Goal: Information Seeking & Learning: Learn about a topic

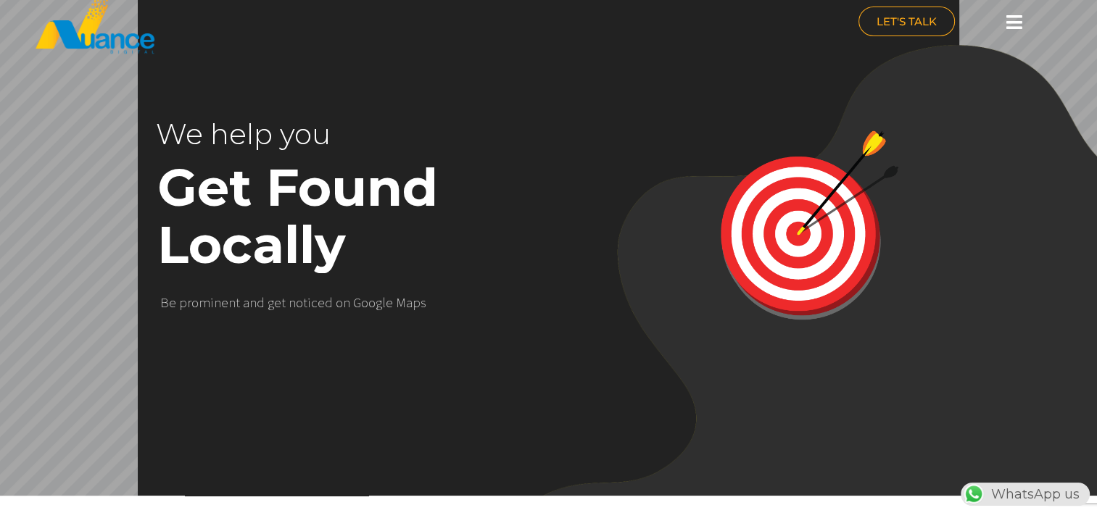
scroll to position [0, 381]
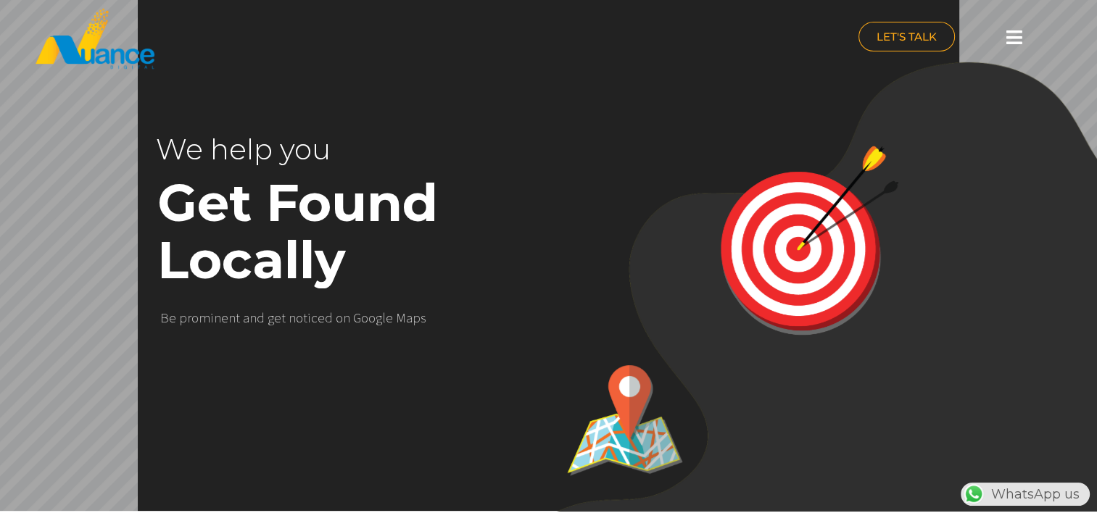
click at [1009, 34] on icon at bounding box center [1015, 37] width 16 height 18
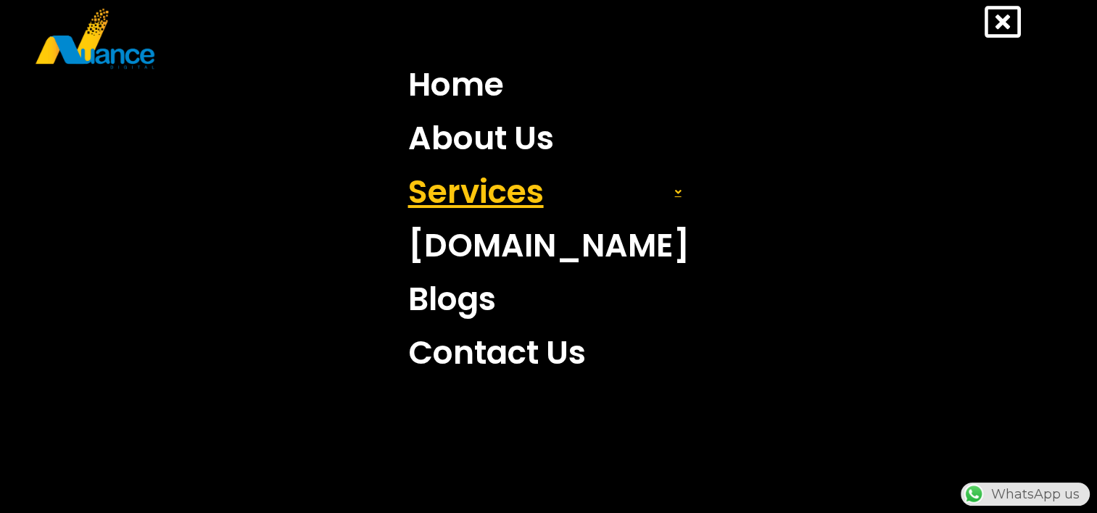
click at [498, 198] on link "Services" at bounding box center [548, 192] width 303 height 54
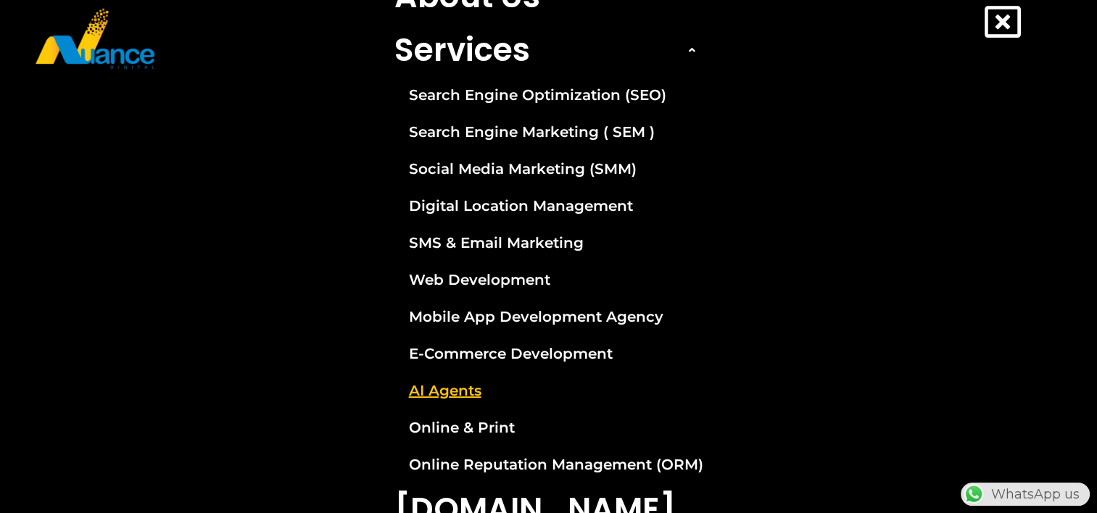
scroll to position [218, 0]
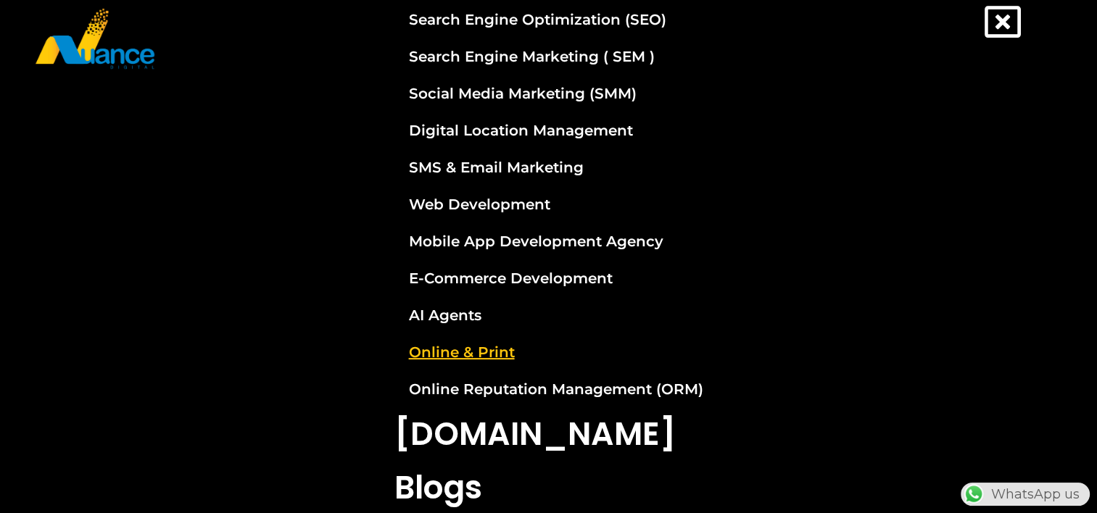
click at [479, 346] on link "Online & Print" at bounding box center [549, 352] width 331 height 36
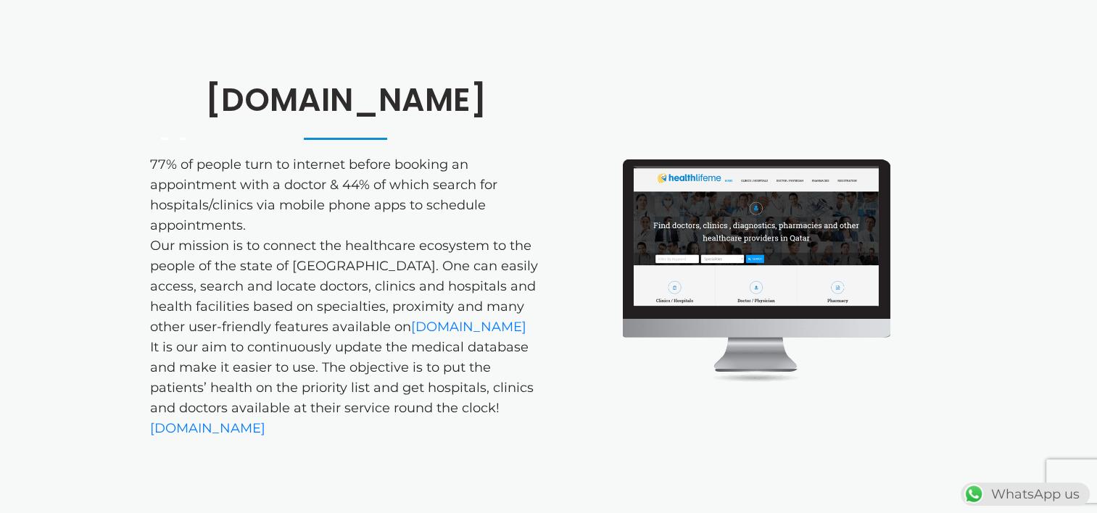
scroll to position [725, 0]
